Goal: Information Seeking & Learning: Learn about a topic

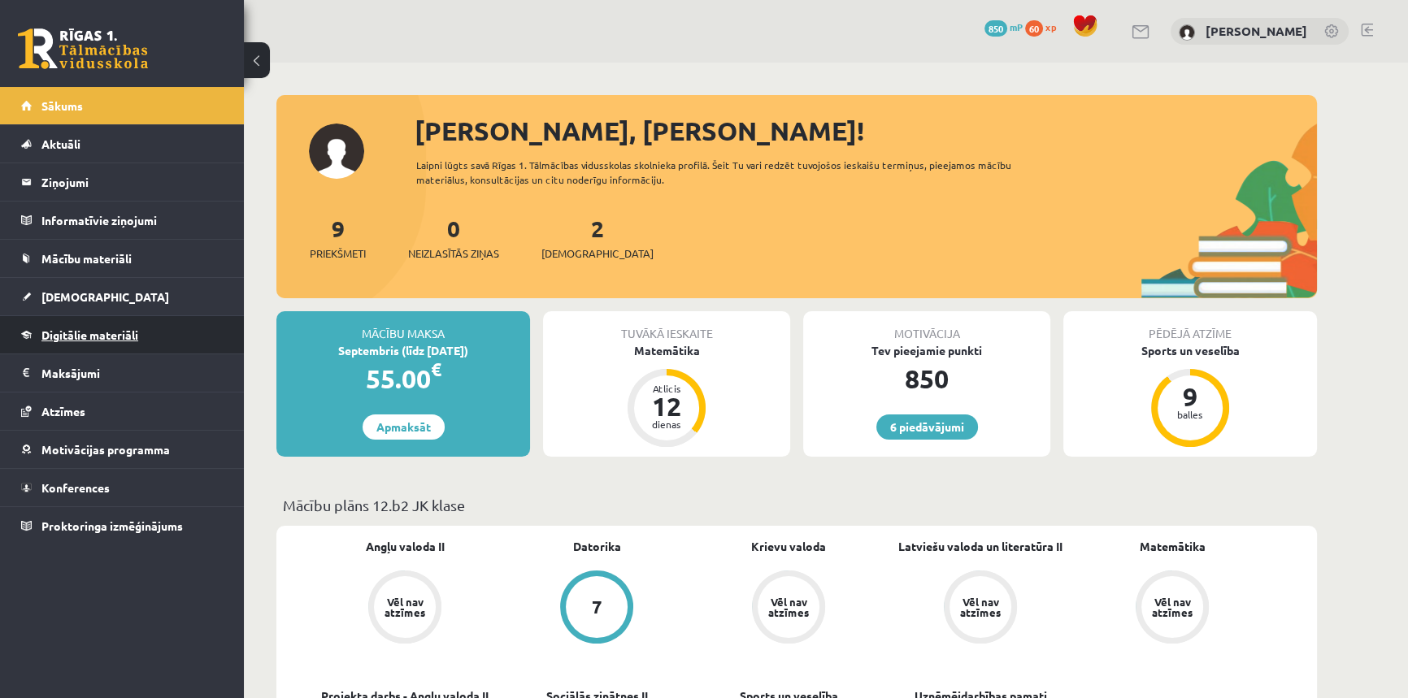
click at [83, 334] on span "Digitālie materiāli" at bounding box center [89, 335] width 97 height 15
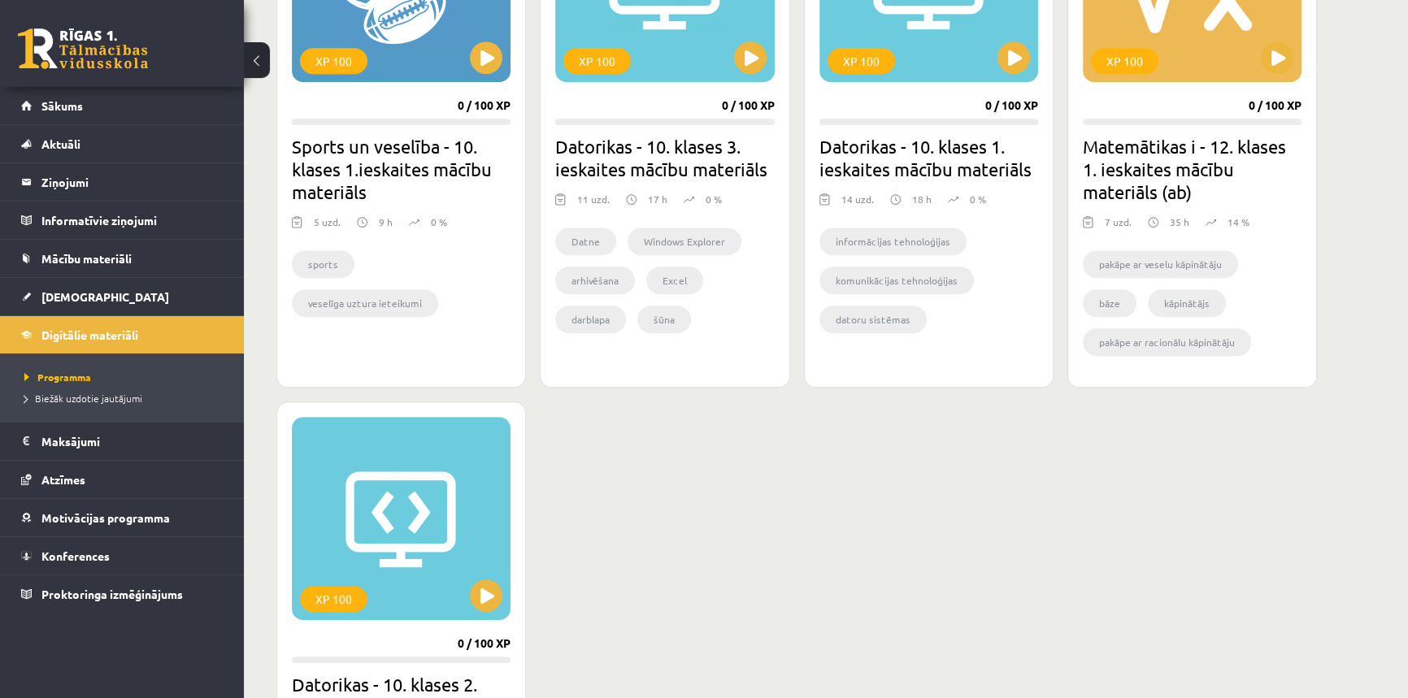
scroll to position [1108, 0]
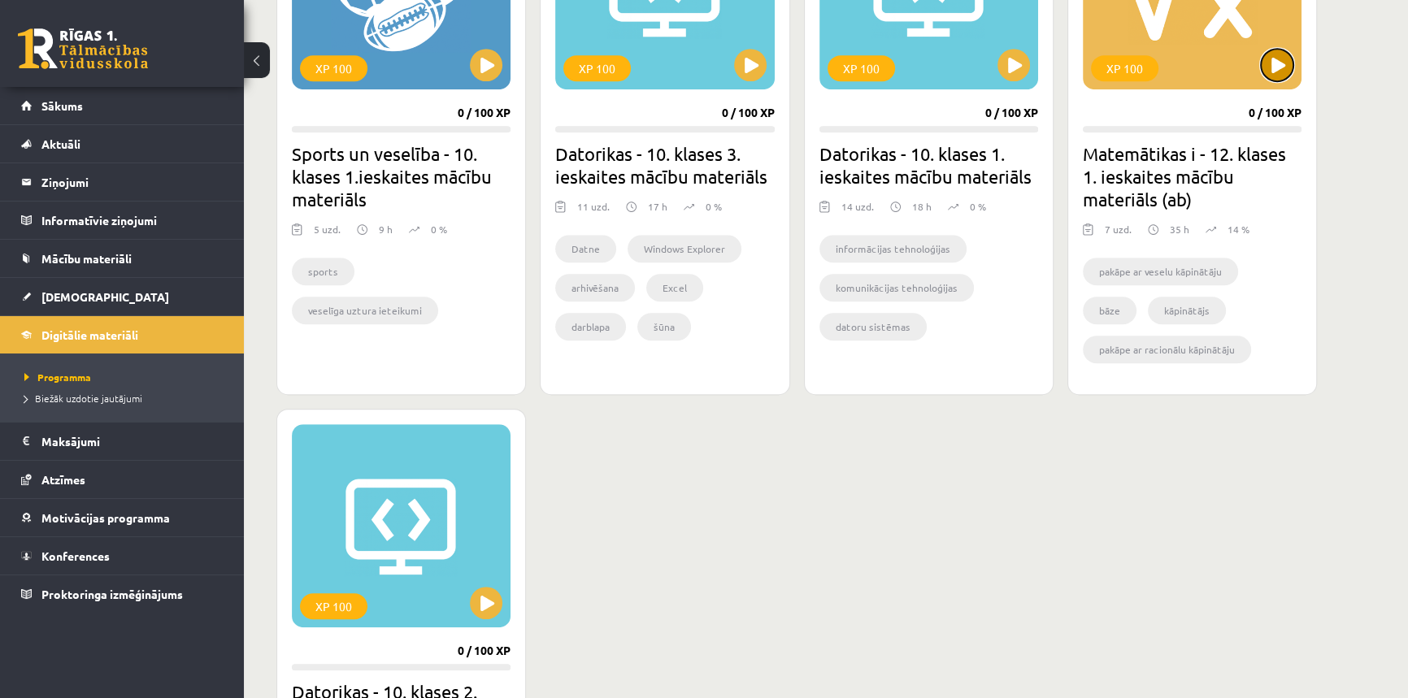
click at [1271, 54] on button at bounding box center [1277, 65] width 33 height 33
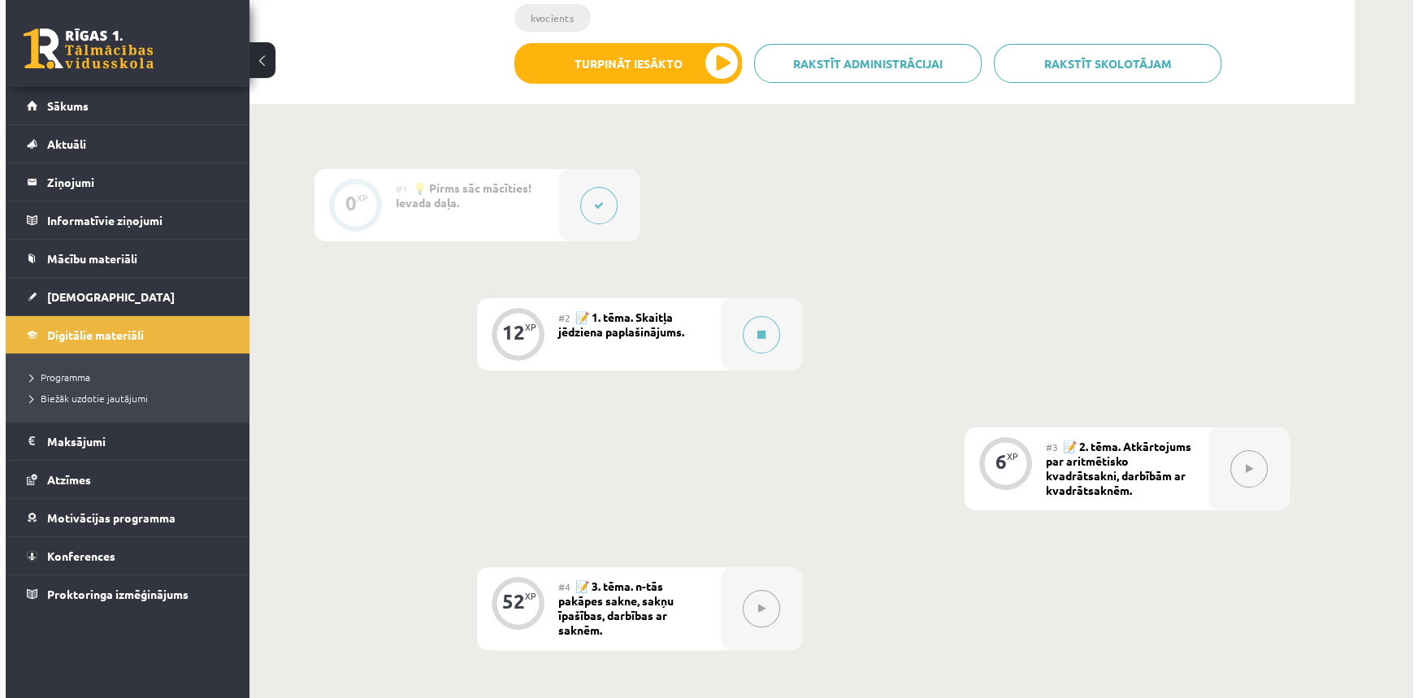
scroll to position [369, 0]
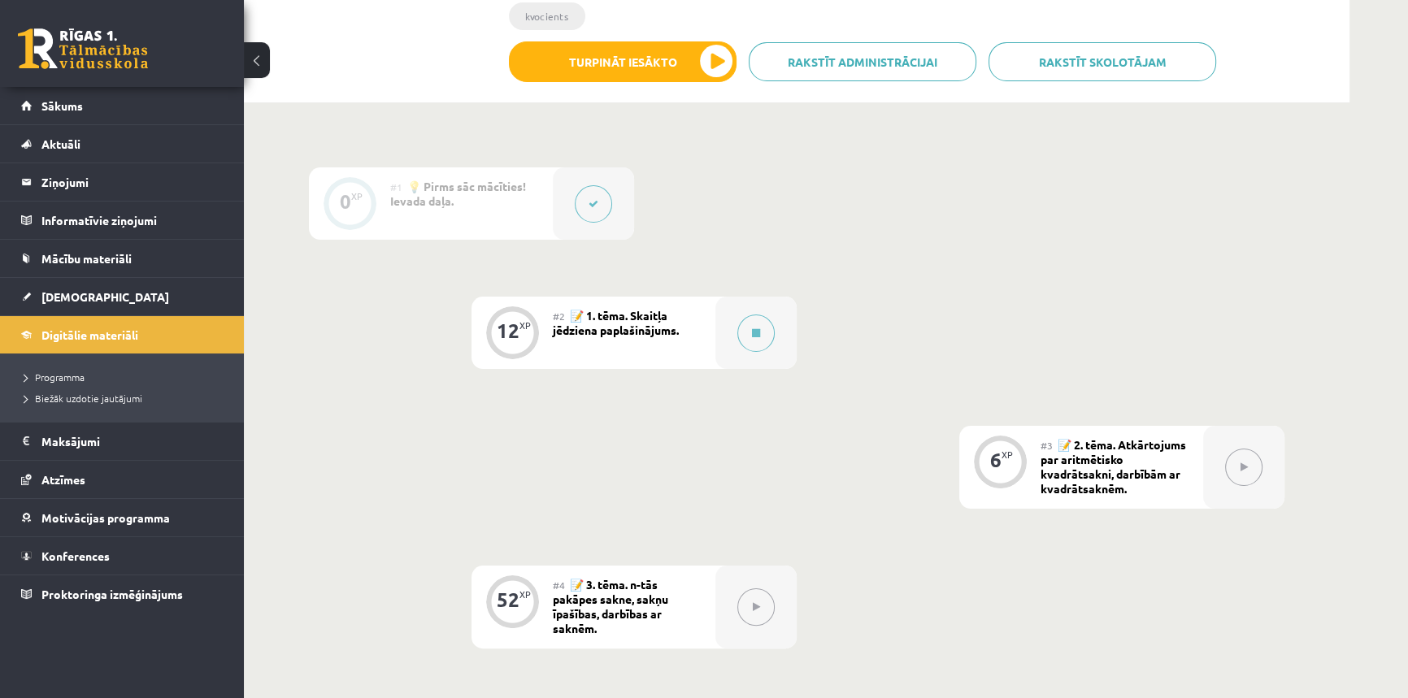
click at [649, 317] on span "📝 1. tēma. Skaitļa jēdziena paplašinājums." at bounding box center [616, 322] width 126 height 29
click at [725, 61] on button "Turpināt iesākto" at bounding box center [623, 61] width 228 height 41
